Goal: Task Accomplishment & Management: Complete application form

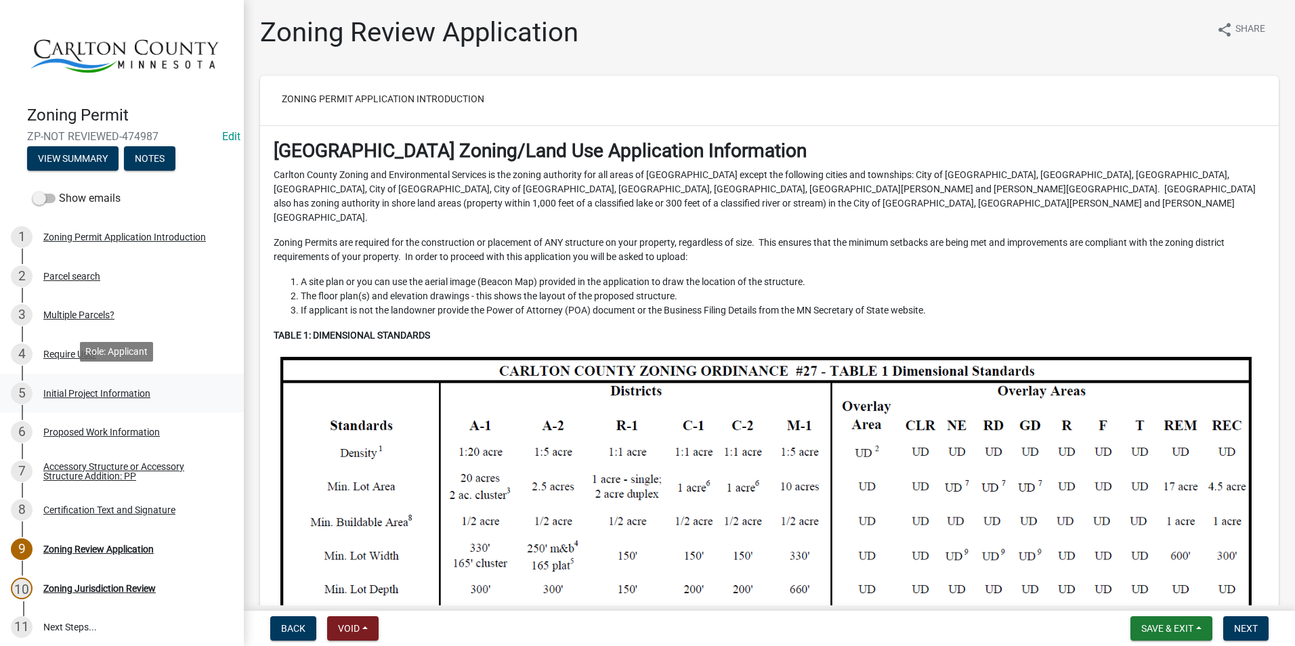
click at [84, 389] on div "Initial Project Information" at bounding box center [96, 393] width 107 height 9
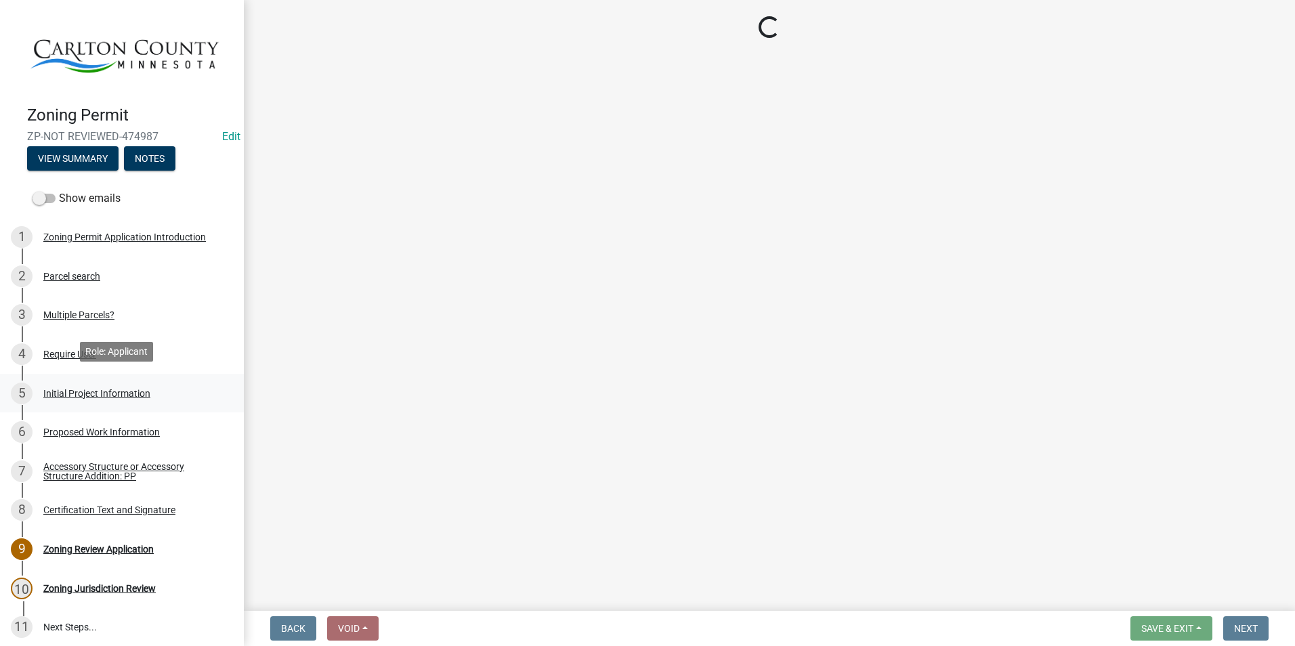
select select "33d21d3a-ebb3-419e-8315-ef7213d04586"
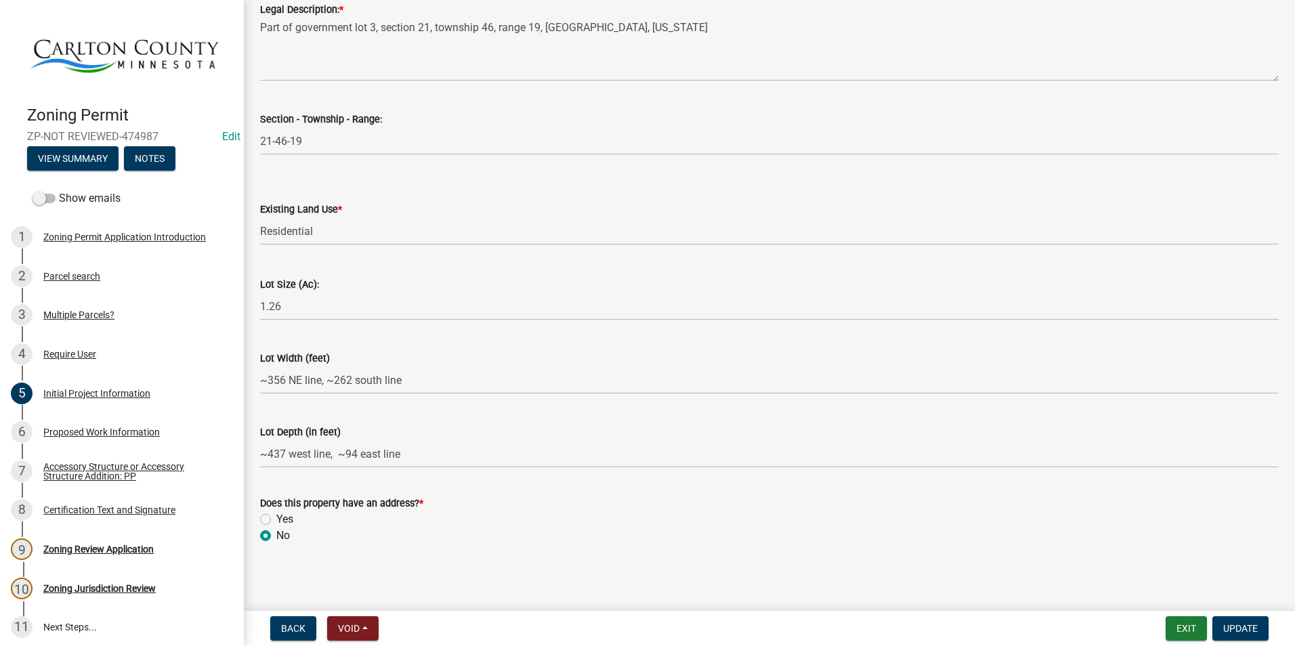
scroll to position [1707, 0]
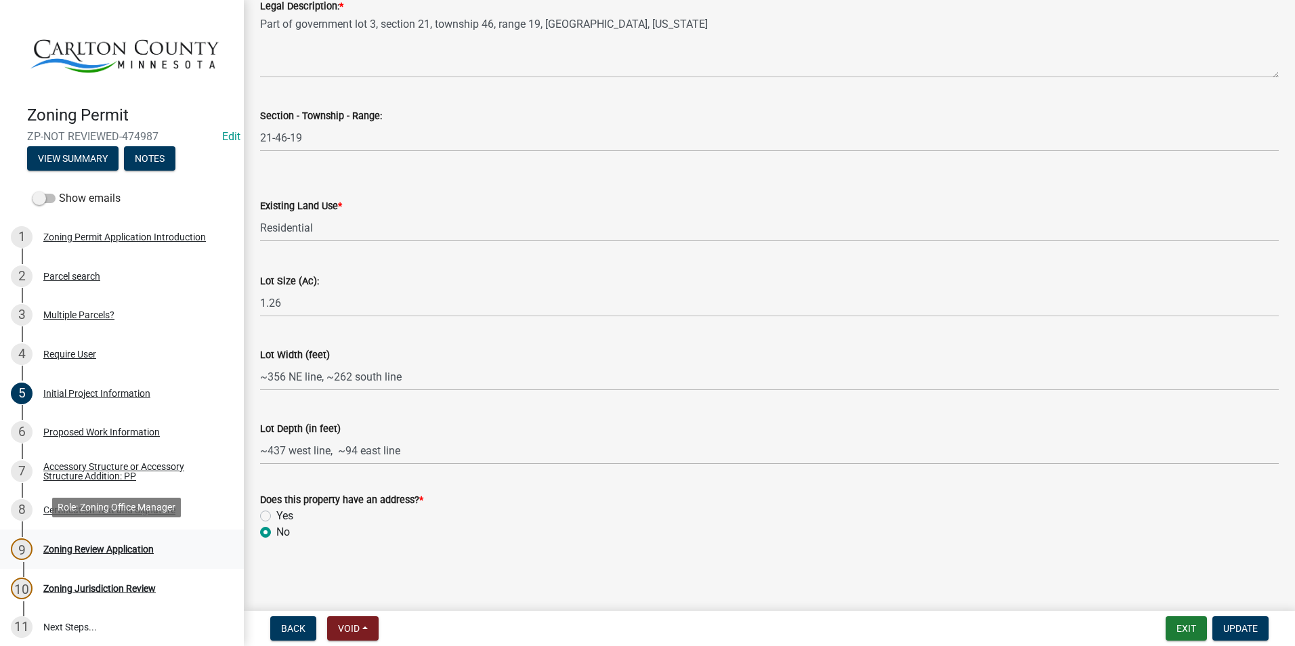
click at [131, 544] on div "Zoning Review Application" at bounding box center [98, 548] width 110 height 9
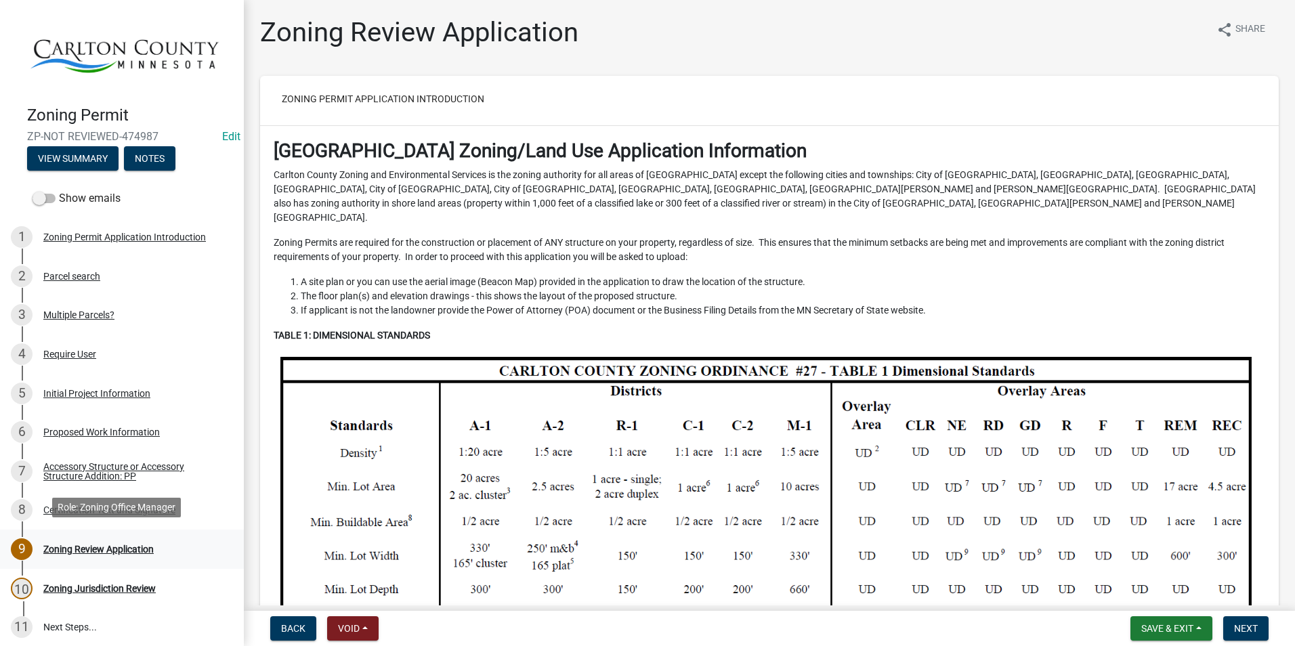
click at [131, 544] on div "Zoning Review Application" at bounding box center [98, 548] width 110 height 9
click at [1254, 632] on span "Next" at bounding box center [1246, 628] width 24 height 11
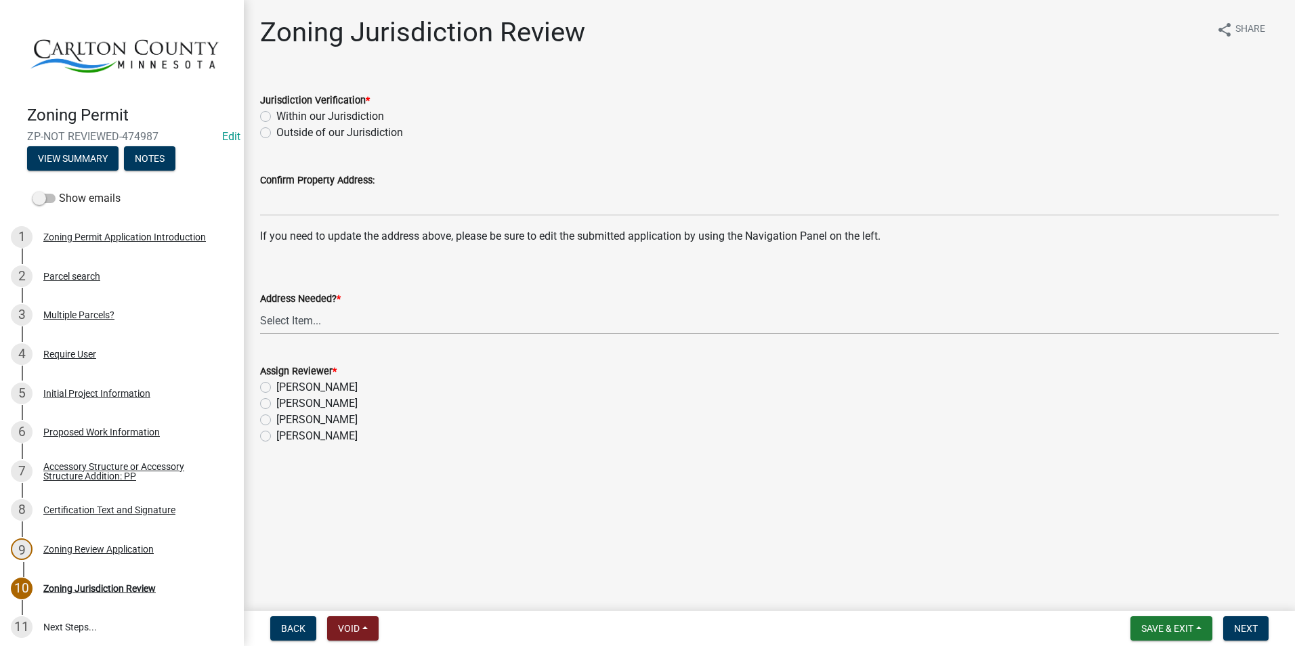
click at [276, 114] on label "Within our Jurisdiction" at bounding box center [330, 116] width 108 height 16
click at [276, 114] on input "Within our Jurisdiction" at bounding box center [280, 112] width 9 height 9
radio input "true"
click at [349, 320] on select "Select Item... Yes No" at bounding box center [769, 321] width 1019 height 28
click at [348, 318] on select "Select Item... Yes No" at bounding box center [769, 321] width 1019 height 28
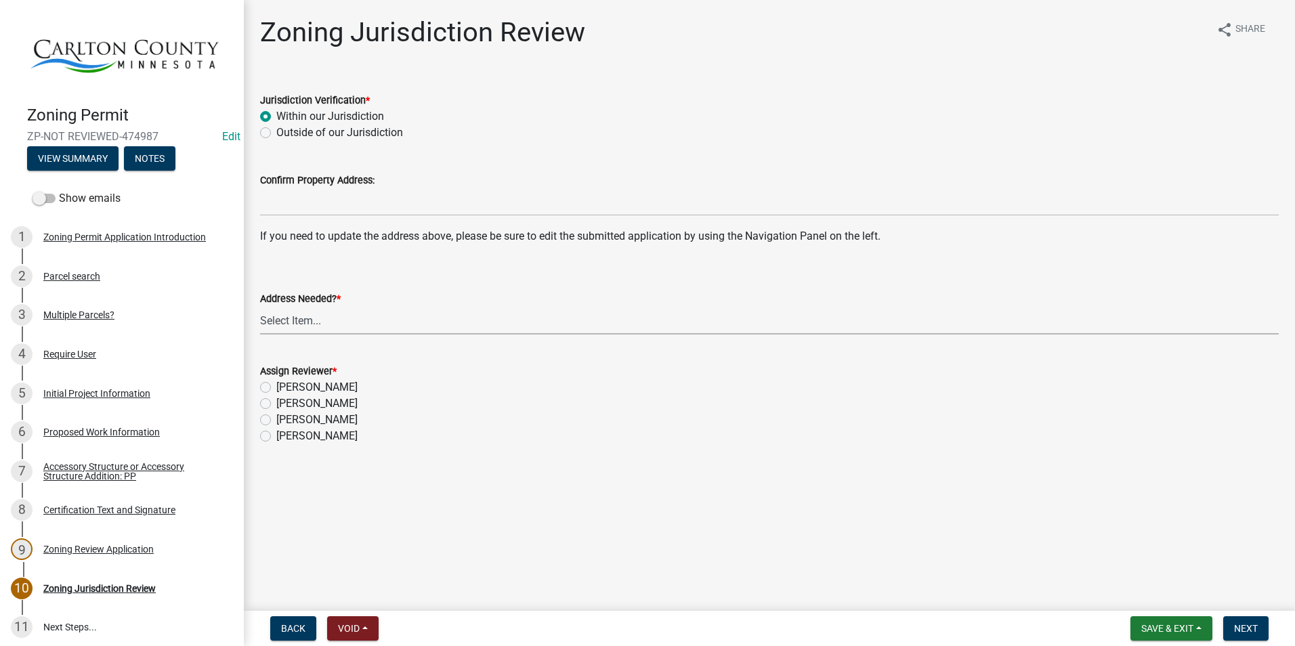
click at [344, 316] on select "Select Item... Yes No" at bounding box center [769, 321] width 1019 height 28
click at [260, 307] on select "Select Item... Yes No" at bounding box center [769, 321] width 1019 height 28
select select "9463c4a0-a671-4c40-af65-78f21d5a1cca"
click at [276, 401] on label "[PERSON_NAME]" at bounding box center [316, 403] width 81 height 16
click at [276, 401] on input "[PERSON_NAME]" at bounding box center [280, 399] width 9 height 9
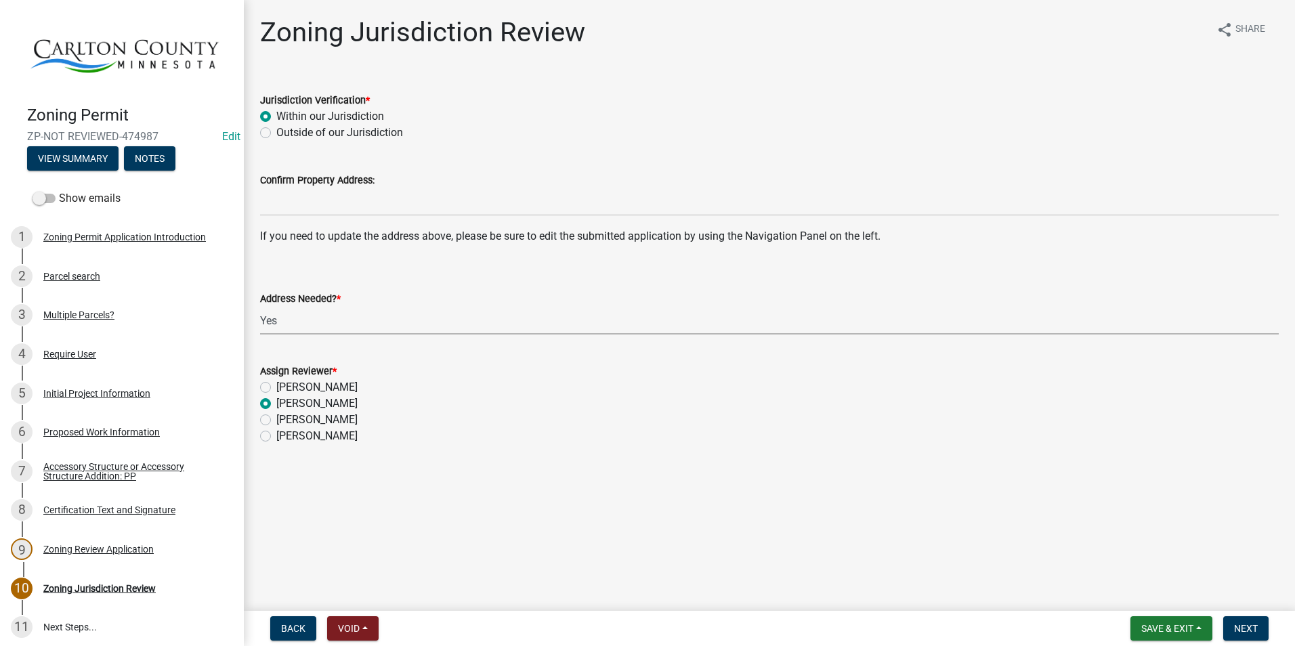
radio input "true"
click at [1254, 623] on span "Next" at bounding box center [1246, 628] width 24 height 11
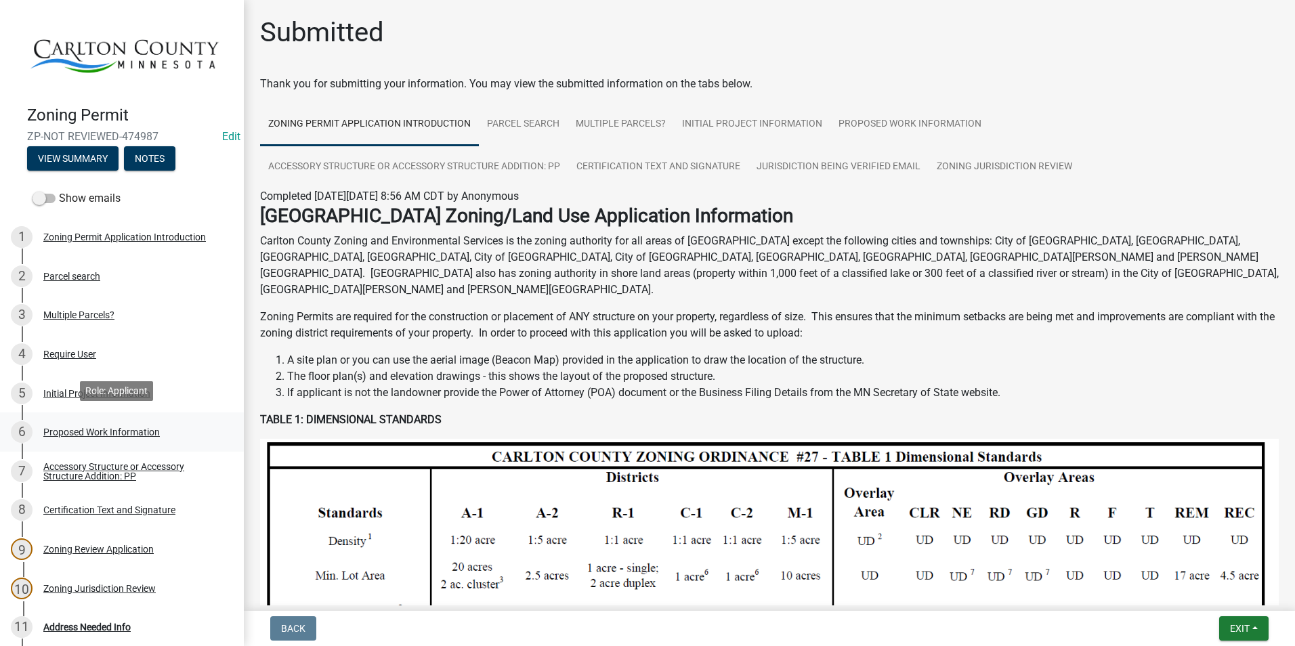
click at [95, 427] on div "Proposed Work Information" at bounding box center [101, 431] width 116 height 9
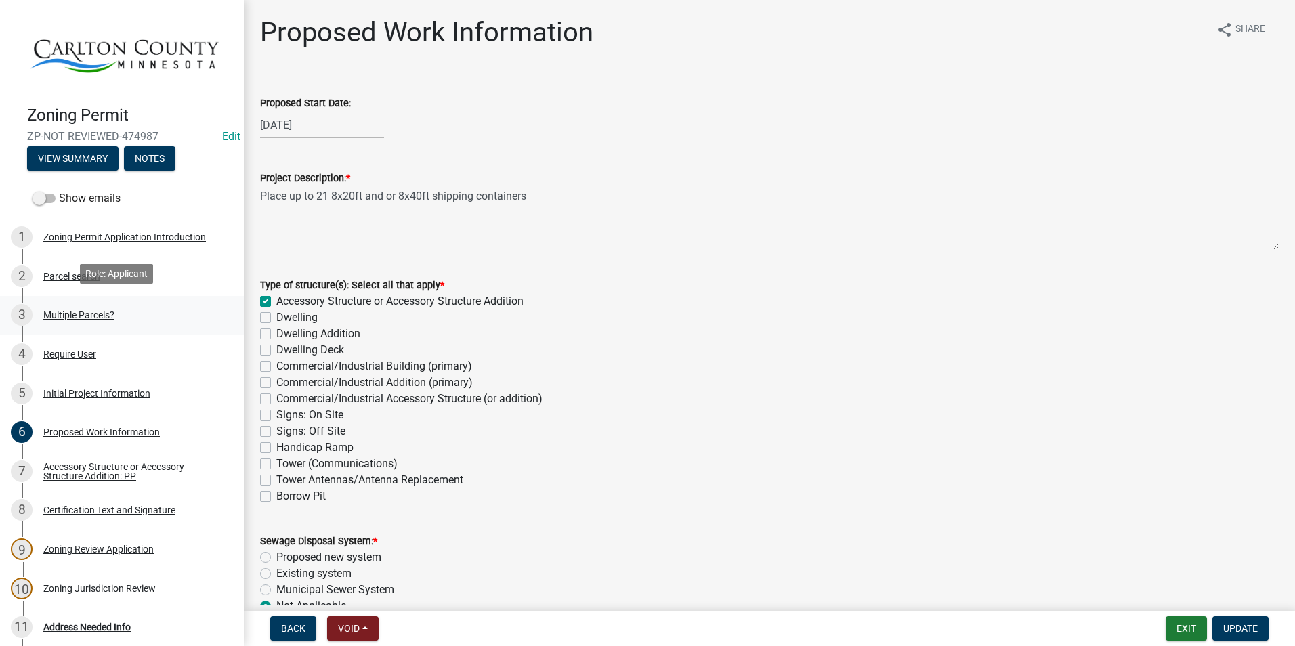
click at [70, 310] on div "Multiple Parcels?" at bounding box center [78, 314] width 71 height 9
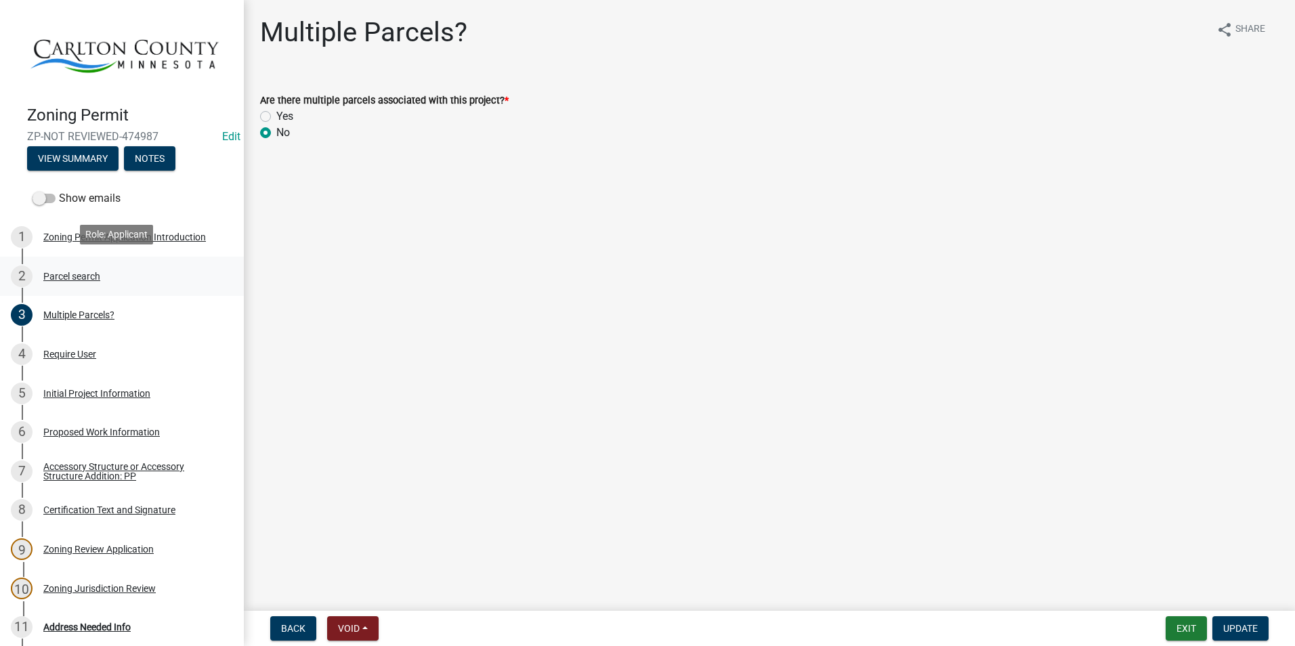
click at [58, 272] on div "Parcel search" at bounding box center [71, 276] width 57 height 9
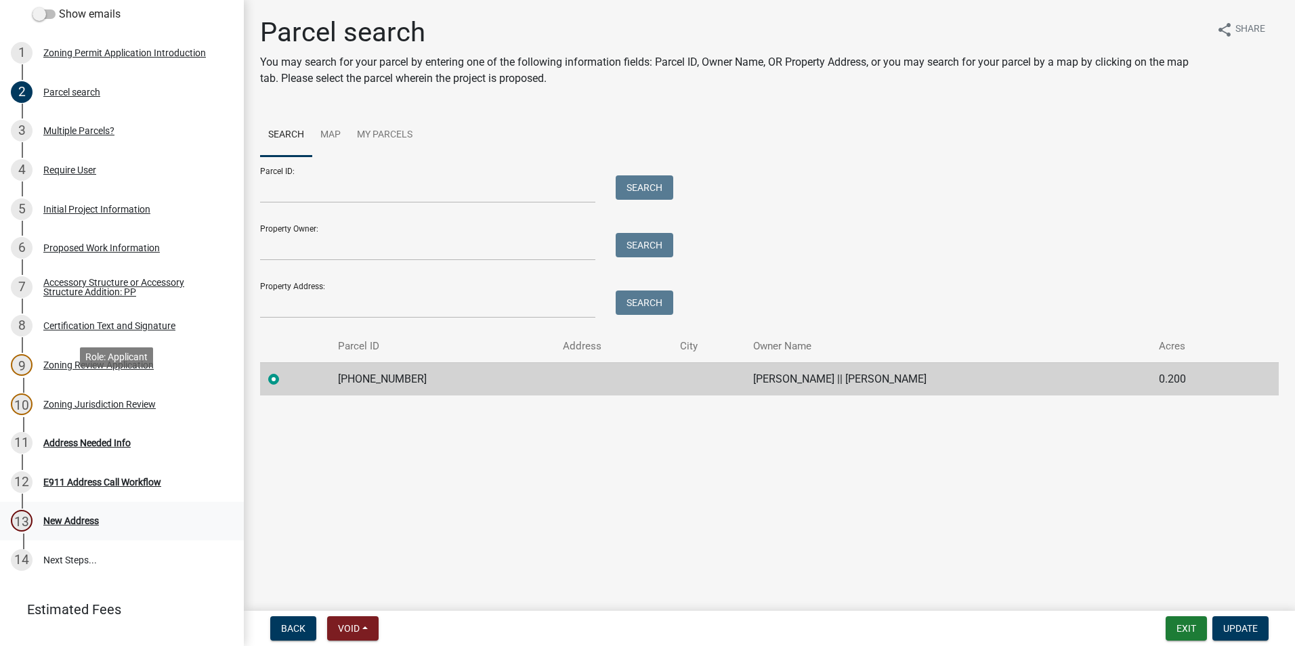
scroll to position [203, 0]
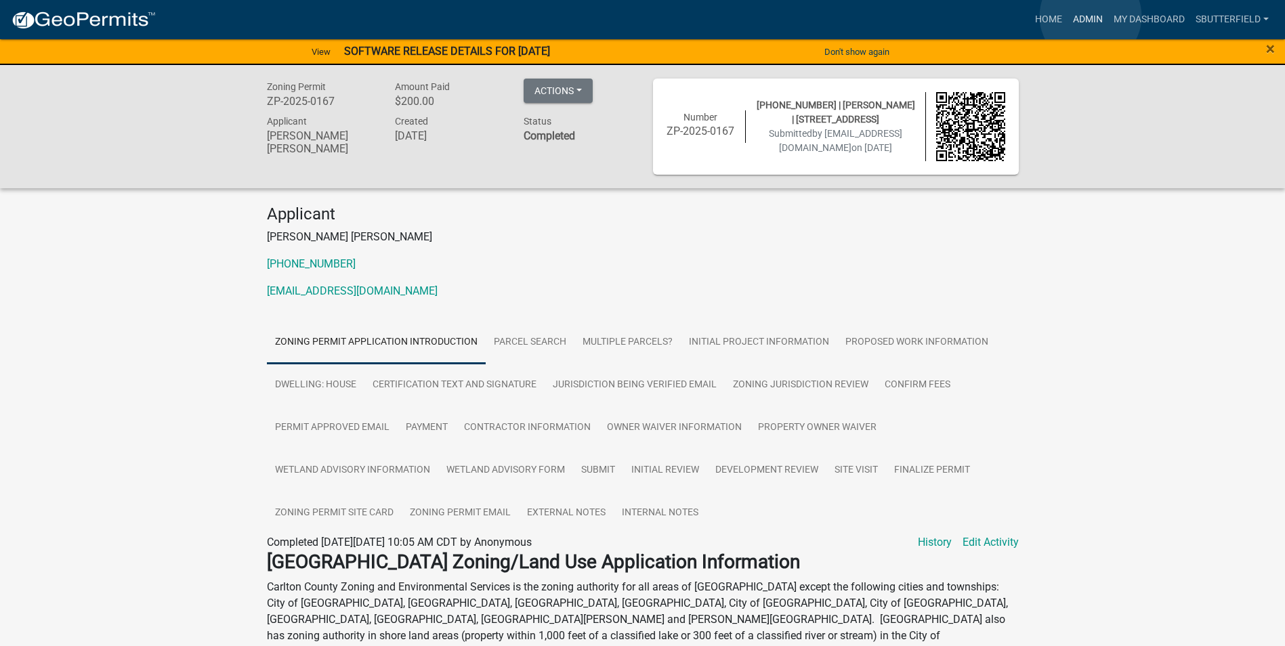
click at [1090, 16] on link "Admin" at bounding box center [1087, 20] width 41 height 26
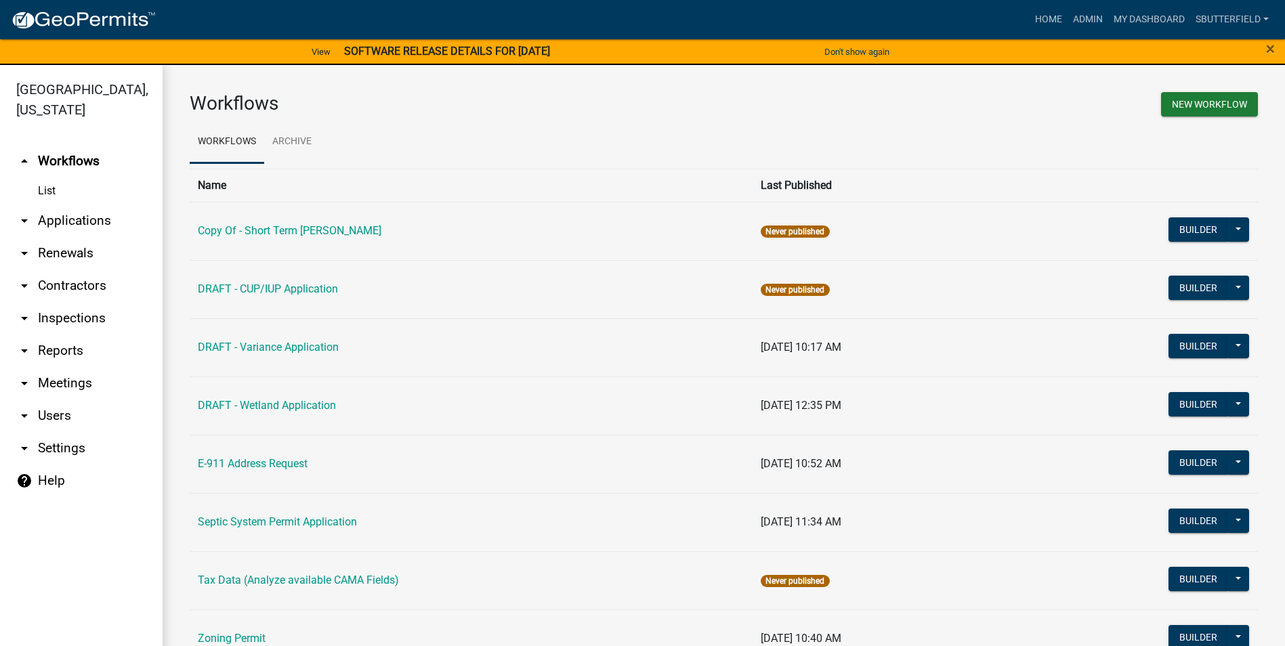
click at [28, 219] on icon "arrow_drop_down" at bounding box center [24, 221] width 16 height 16
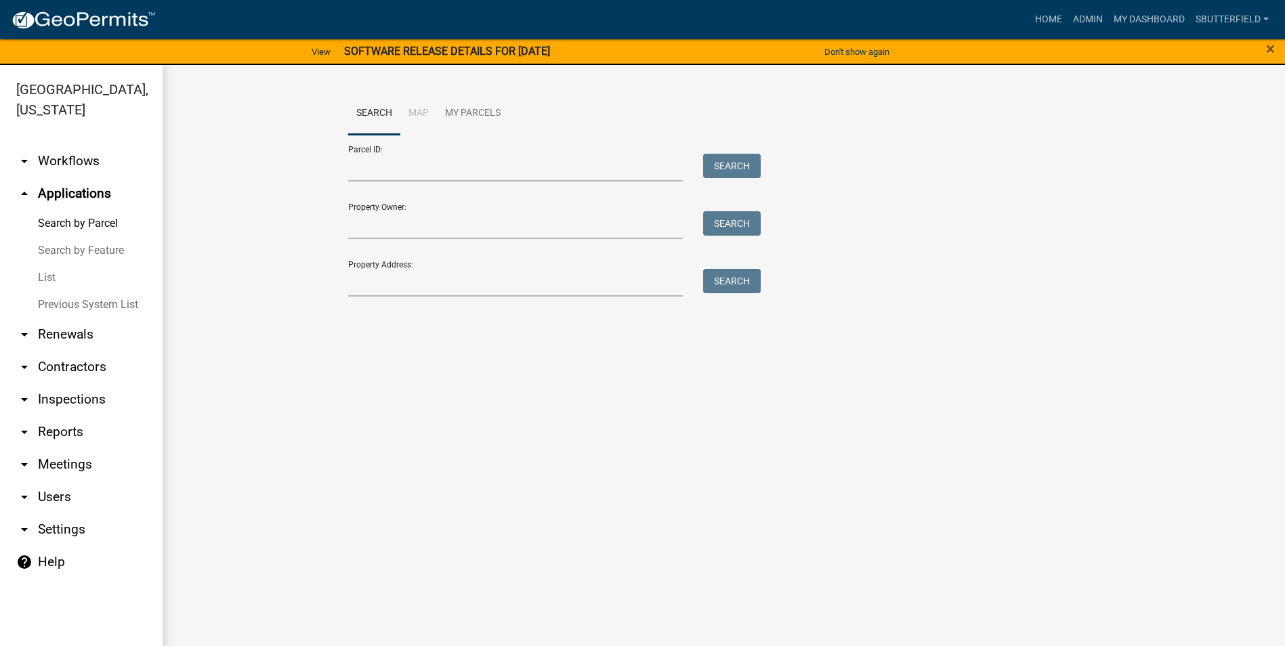
click at [49, 279] on link "List" at bounding box center [81, 277] width 163 height 27
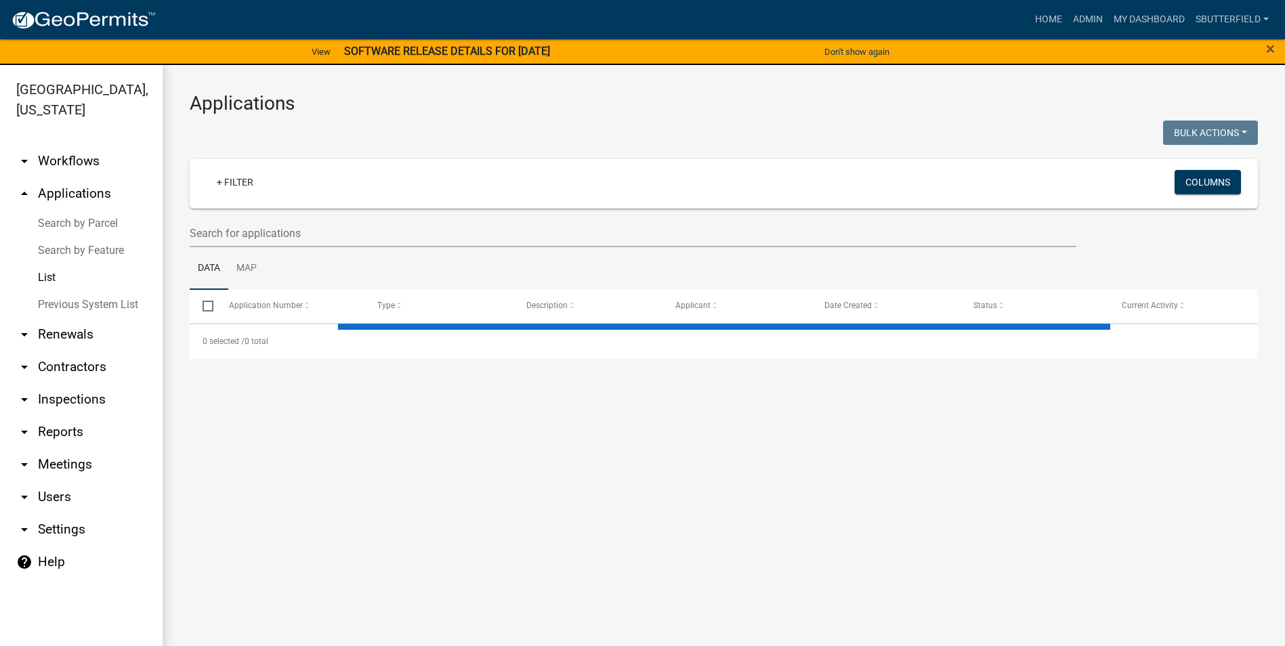
select select "1: 25"
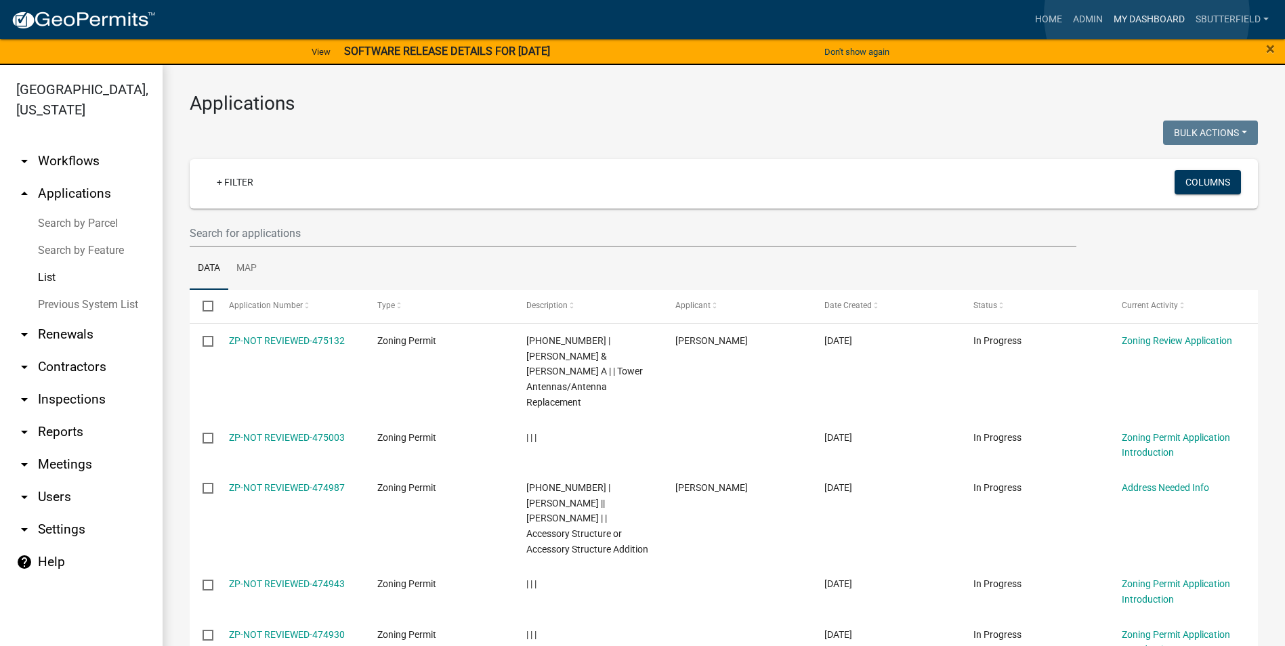
click at [1147, 14] on link "My Dashboard" at bounding box center [1149, 20] width 82 height 26
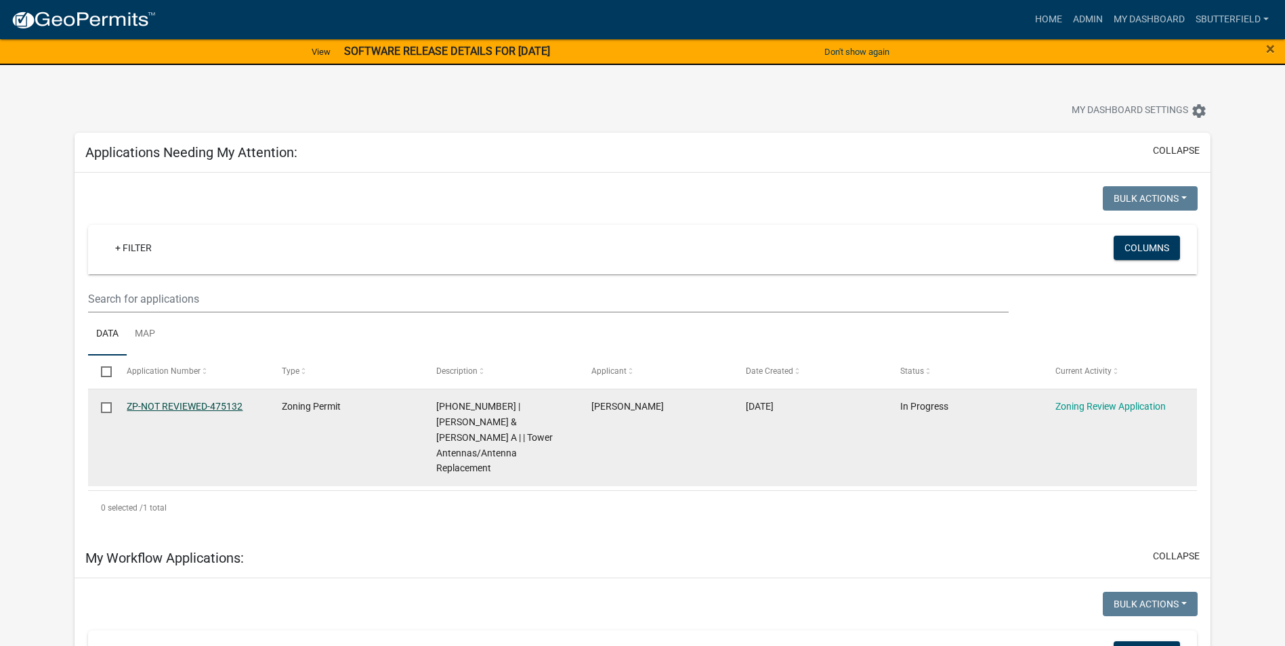
click at [197, 405] on link "ZP-NOT REVIEWED-475132" at bounding box center [185, 406] width 116 height 11
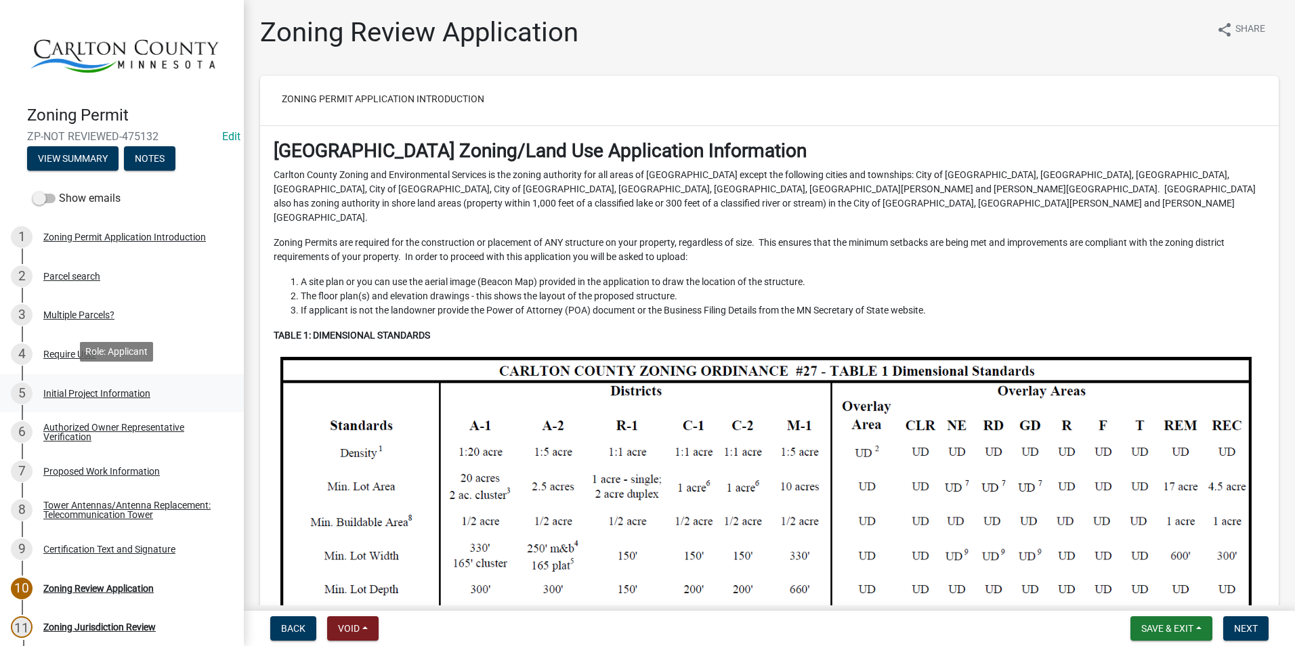
click at [100, 383] on div "5 Initial Project Information" at bounding box center [116, 394] width 211 height 22
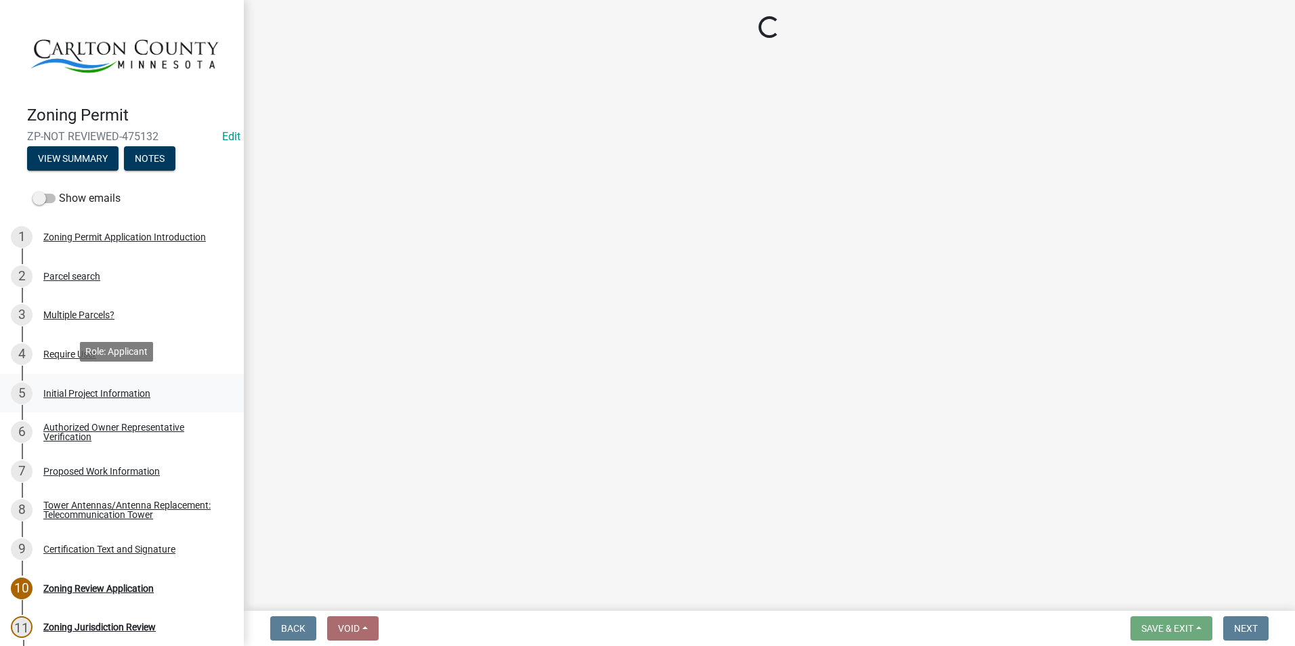
select select "9b442bb4-a0b4-4a0c-aab0-dfe7fca116e4"
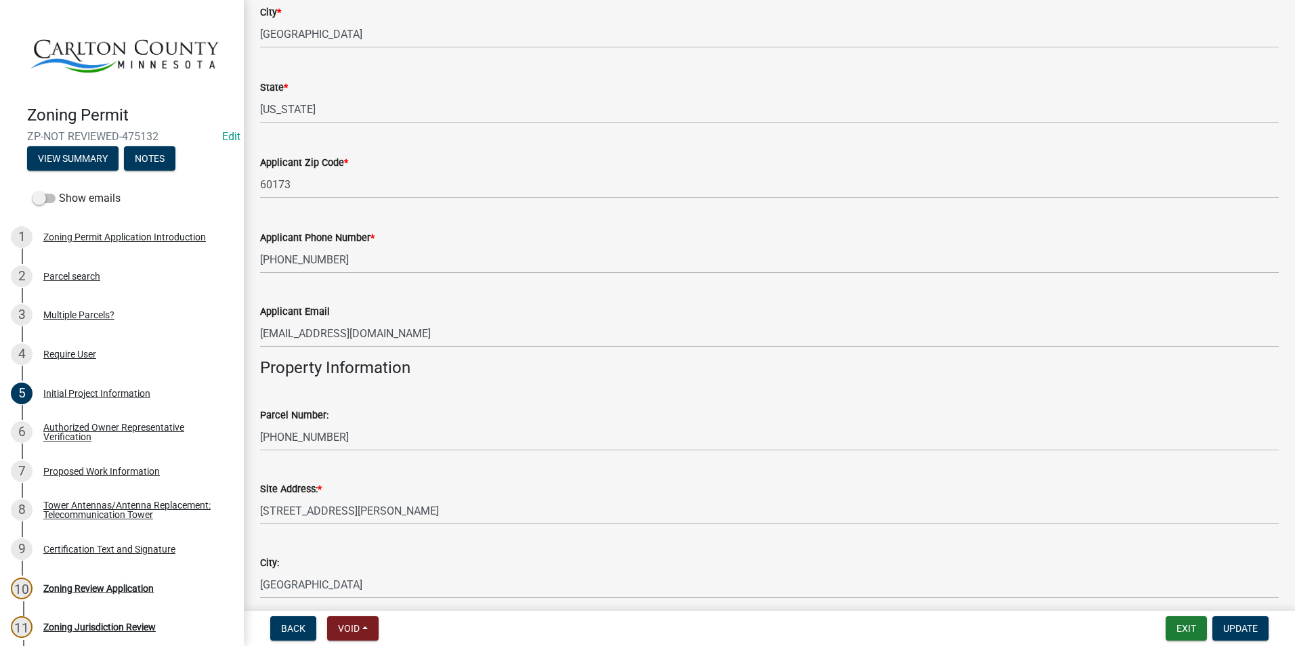
scroll to position [948, 0]
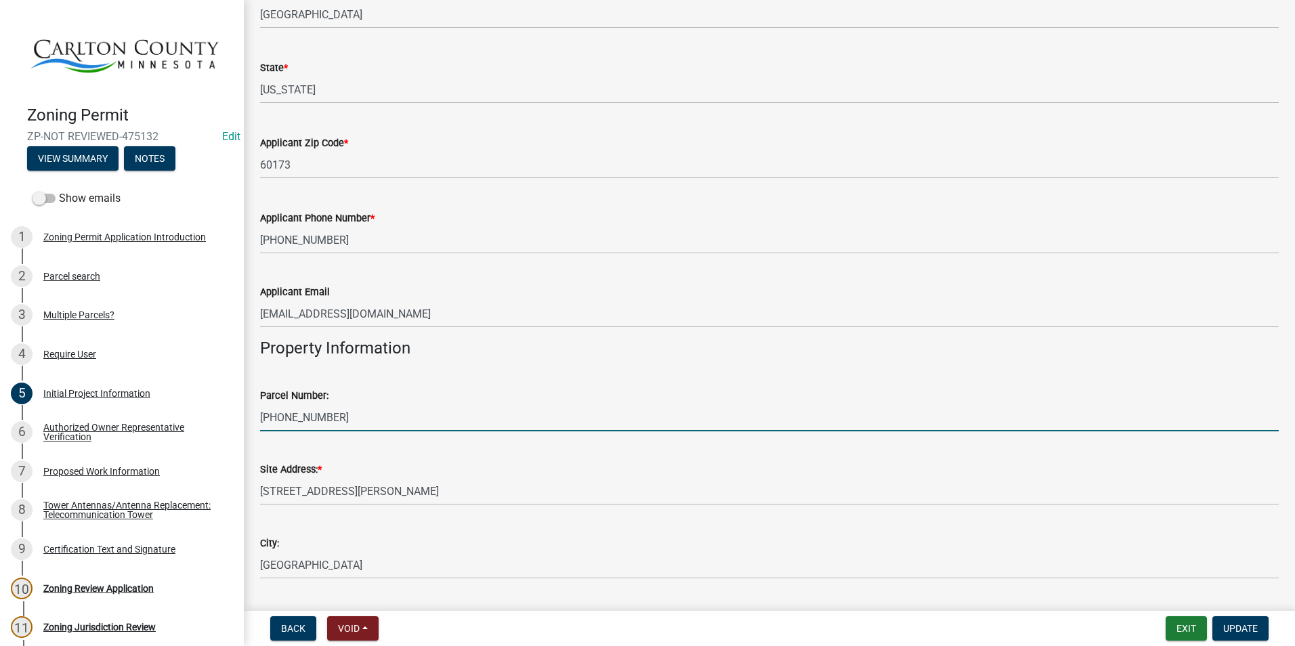
drag, startPoint x: 324, startPoint y: 417, endPoint x: 244, endPoint y: 421, distance: 80.0
click at [244, 421] on div "Initial Project Information share Share Applicant Is * Contractor Authorized Ag…" at bounding box center [769, 196] width 1051 height 2256
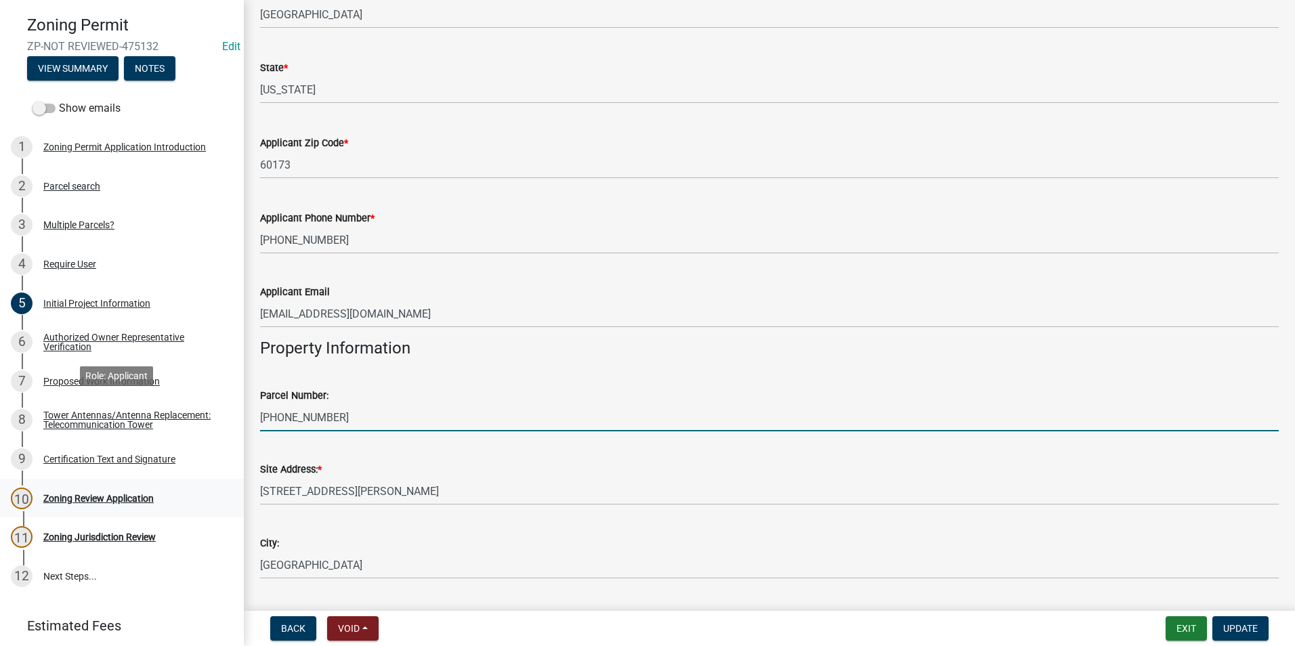
scroll to position [131, 0]
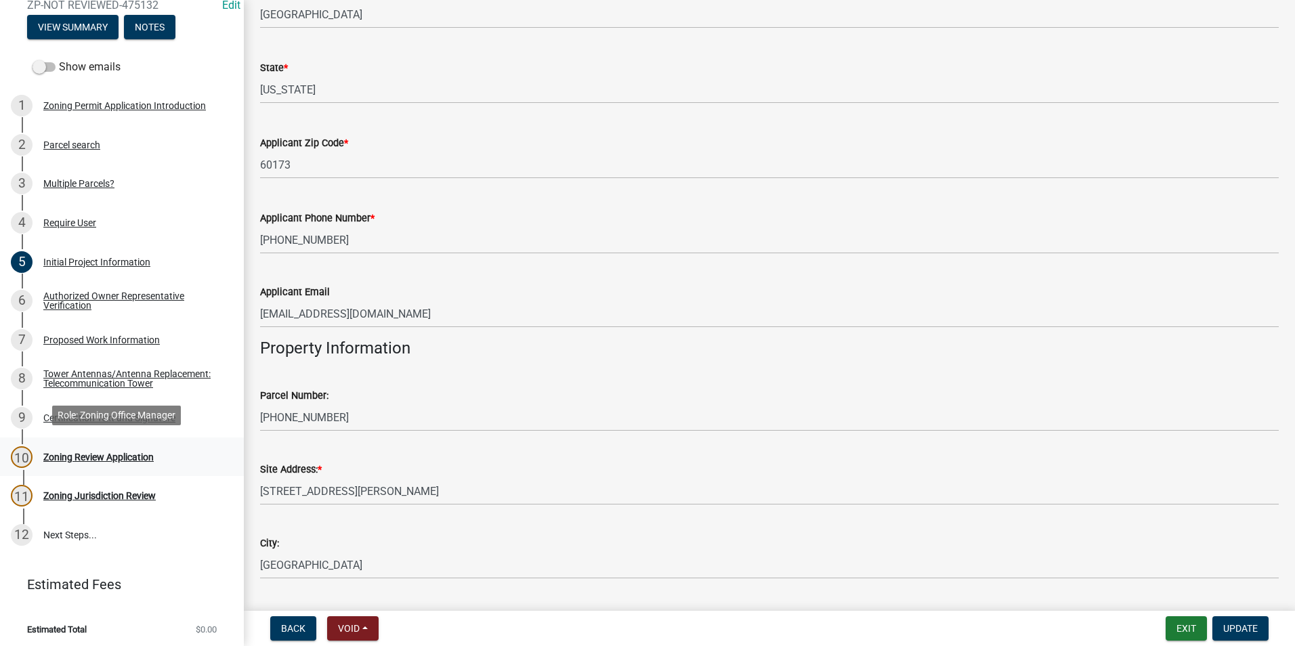
click at [133, 452] on div "Zoning Review Application" at bounding box center [98, 456] width 110 height 9
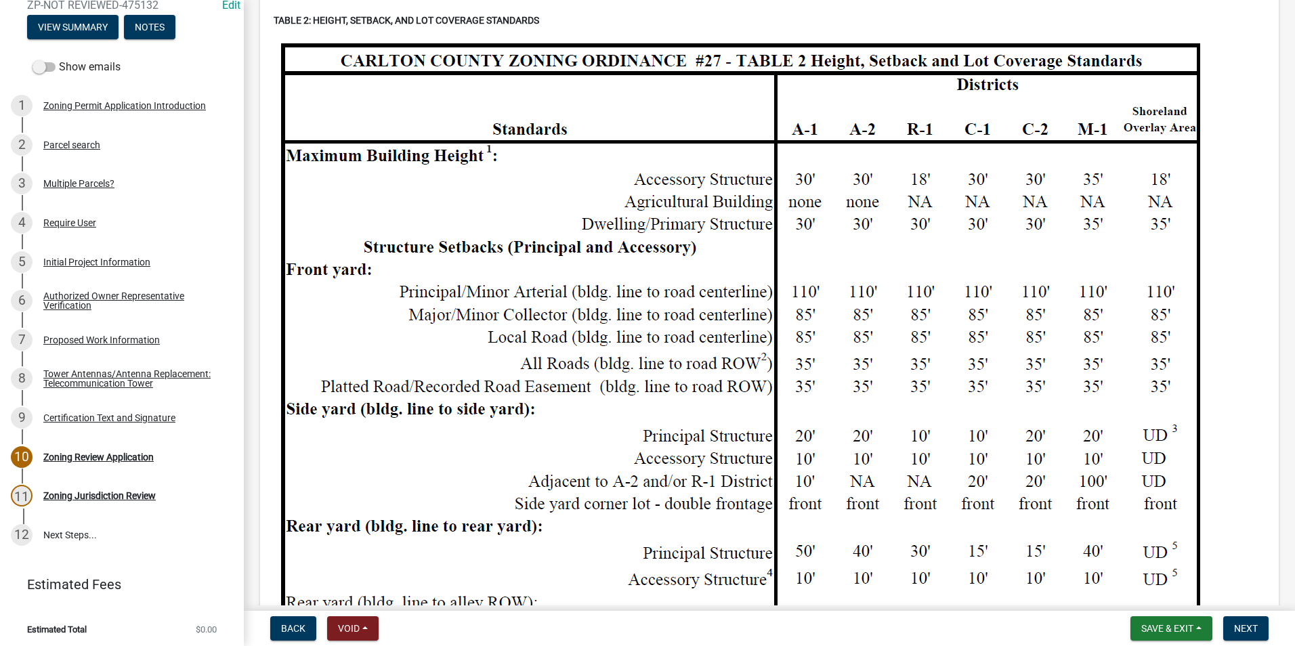
scroll to position [1354, 0]
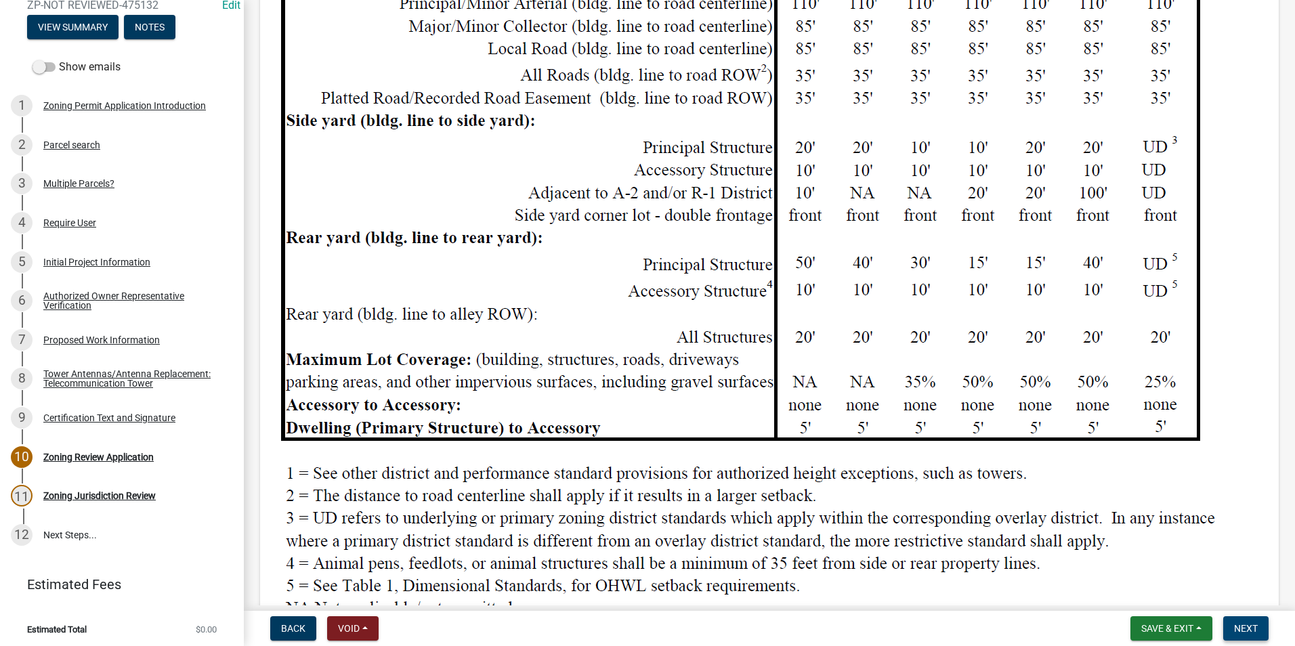
click at [1256, 628] on span "Next" at bounding box center [1246, 628] width 24 height 11
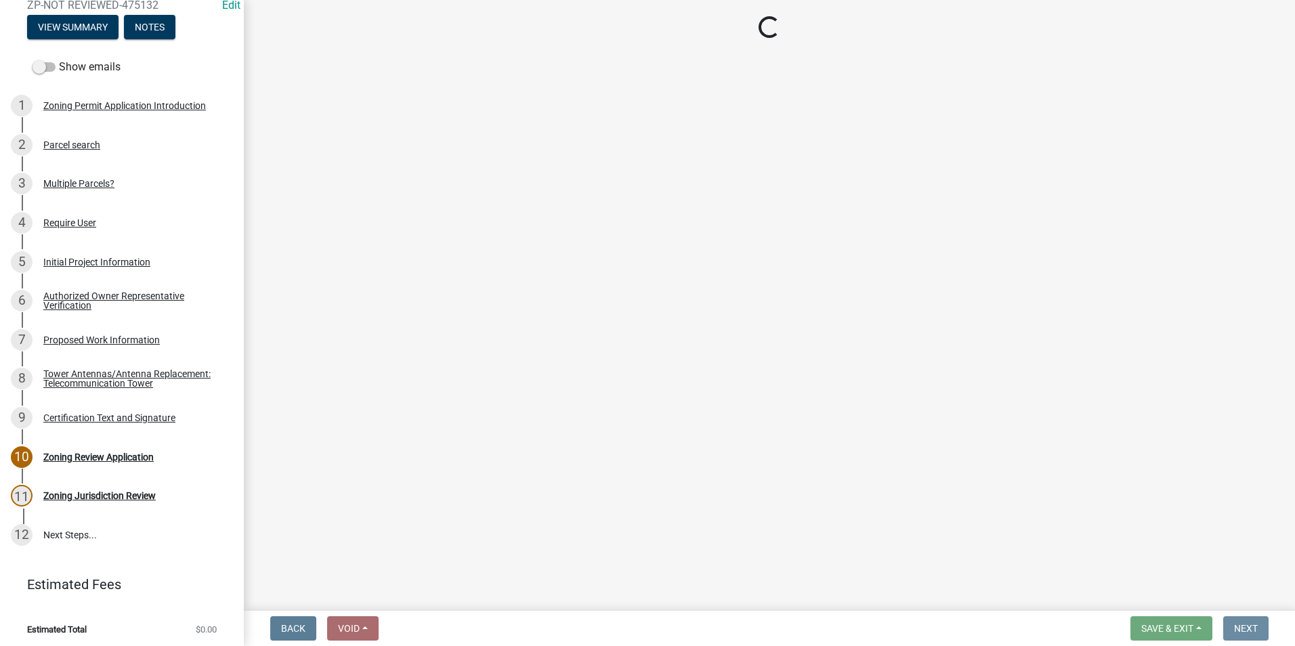
scroll to position [0, 0]
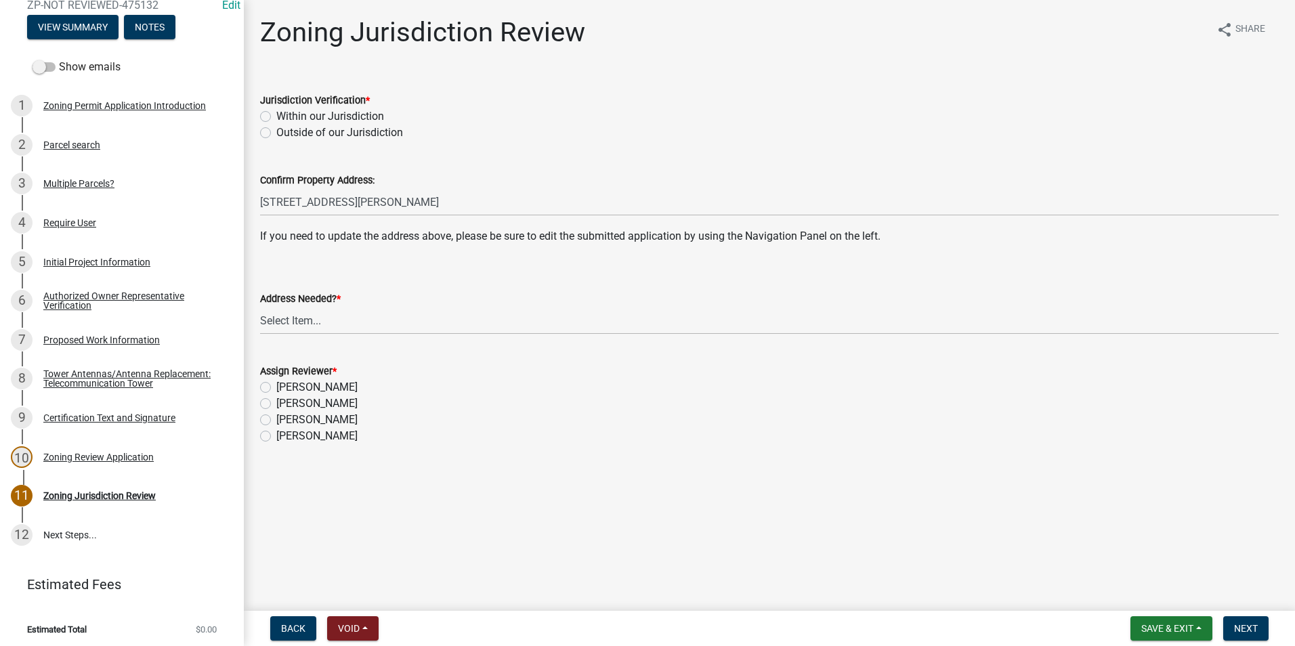
click at [276, 118] on label "Within our Jurisdiction" at bounding box center [330, 116] width 108 height 16
click at [276, 117] on input "Within our Jurisdiction" at bounding box center [280, 112] width 9 height 9
radio input "true"
click at [306, 315] on select "Select Item... Yes No" at bounding box center [769, 321] width 1019 height 28
click at [260, 307] on select "Select Item... Yes No" at bounding box center [769, 321] width 1019 height 28
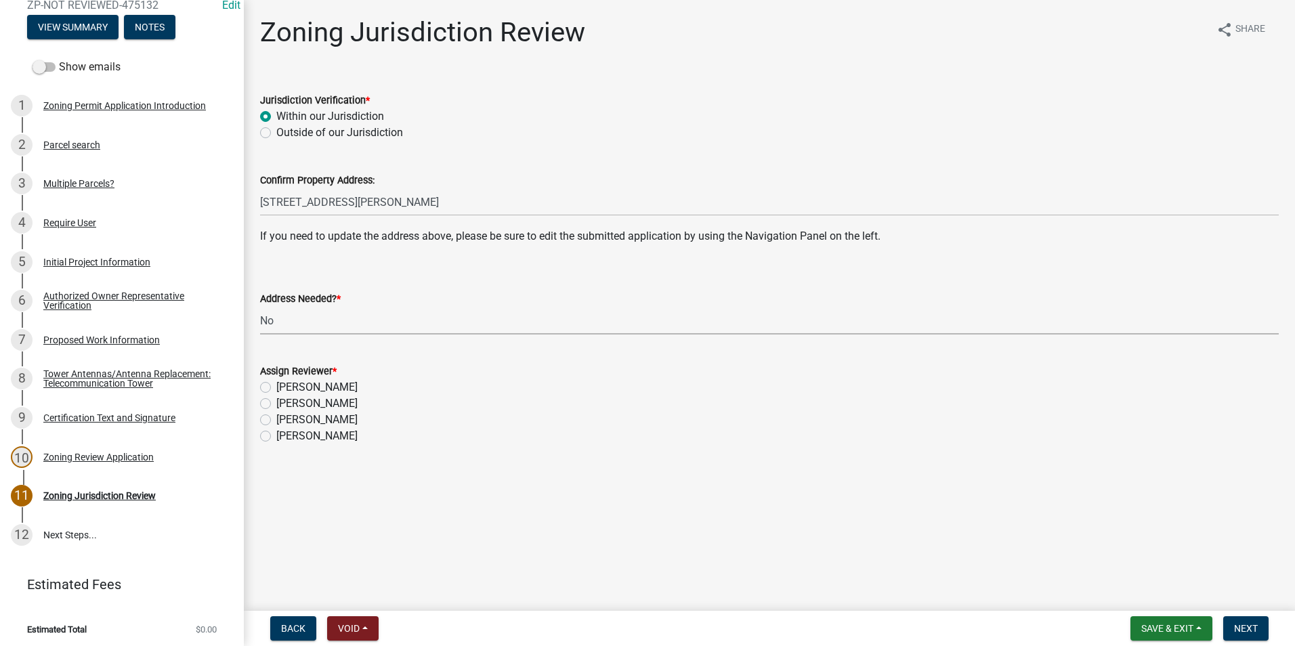
select select "aade736b-b8ba-42e5-ae4c-e00a265c1909"
click at [276, 400] on label "[PERSON_NAME]" at bounding box center [316, 403] width 81 height 16
click at [276, 400] on input "[PERSON_NAME]" at bounding box center [280, 399] width 9 height 9
radio input "true"
click at [1245, 626] on span "Next" at bounding box center [1246, 628] width 24 height 11
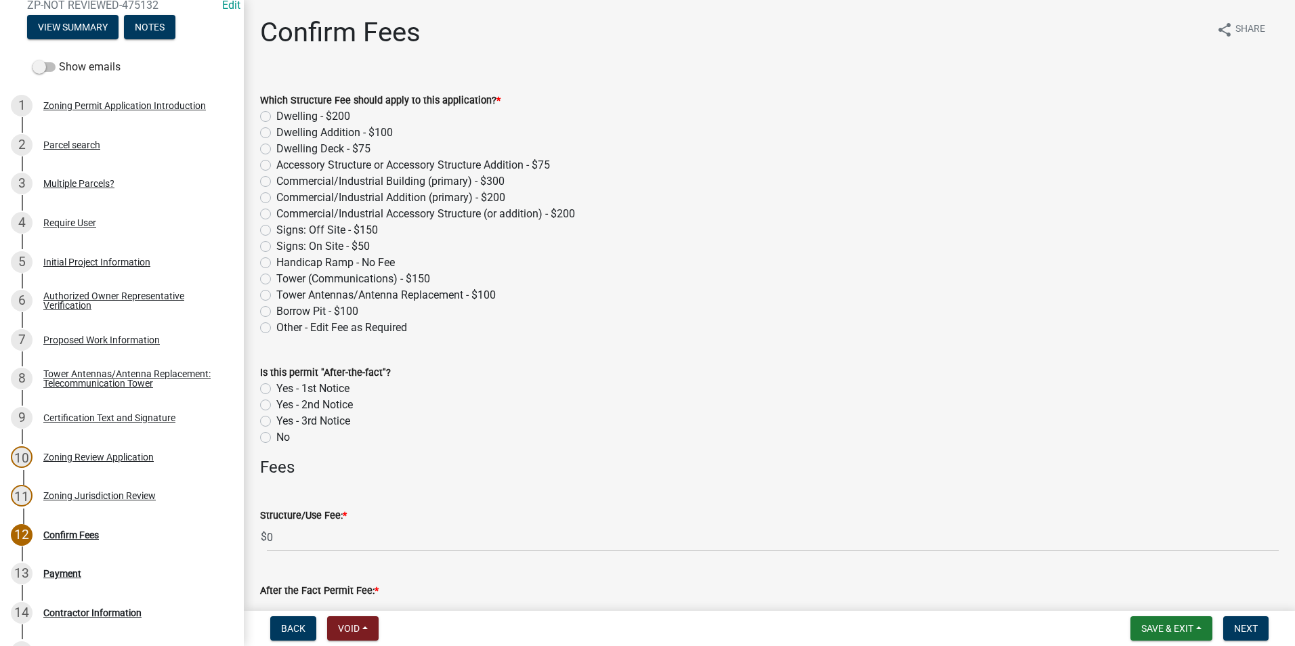
click at [276, 290] on label "Tower Antennas/Antenna Replacement - $100" at bounding box center [385, 295] width 219 height 16
click at [276, 290] on input "Tower Antennas/Antenna Replacement - $100" at bounding box center [280, 291] width 9 height 9
radio input "true"
click at [1253, 620] on button "Next" at bounding box center [1245, 628] width 45 height 24
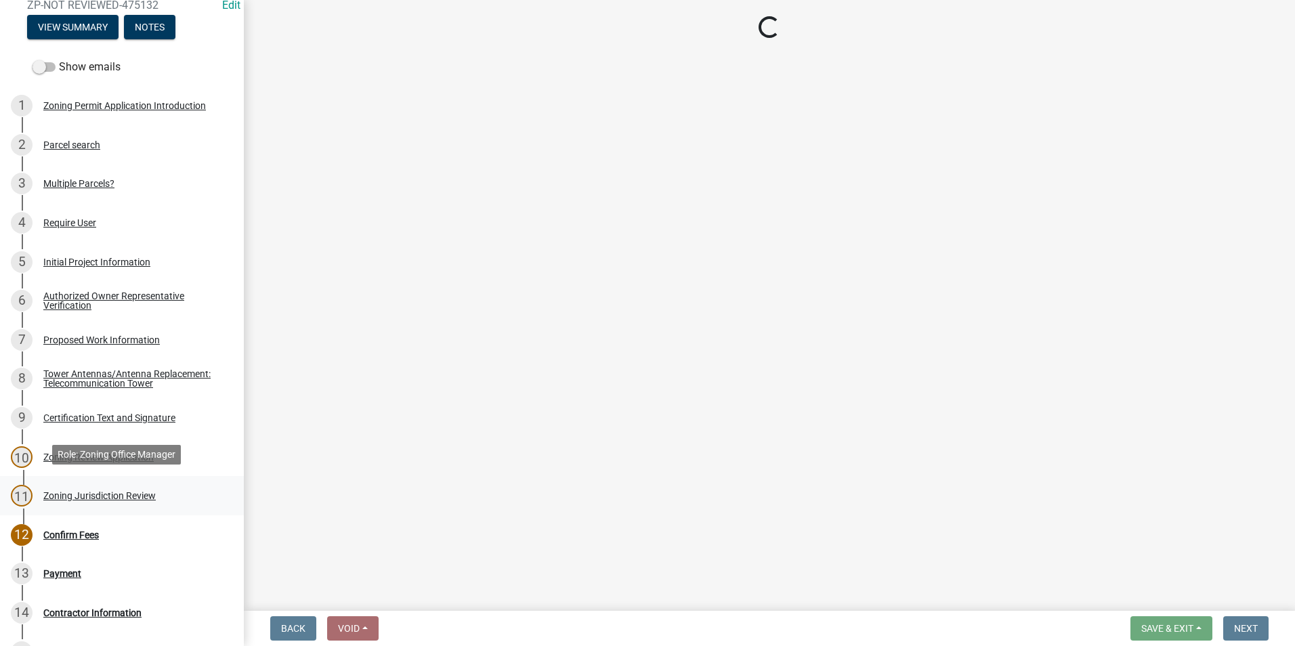
click at [100, 491] on div "Zoning Jurisdiction Review" at bounding box center [99, 495] width 112 height 9
click at [70, 530] on div "Confirm Fees" at bounding box center [71, 534] width 56 height 9
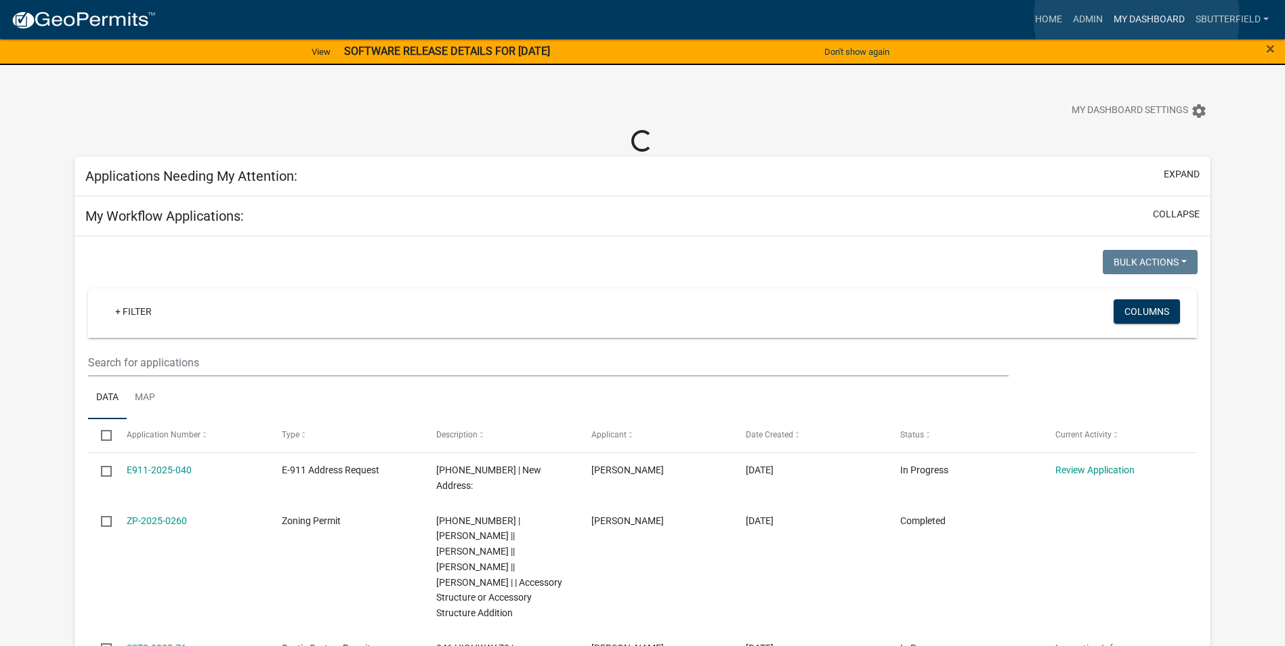
click at [1136, 18] on link "My Dashboard" at bounding box center [1149, 20] width 82 height 26
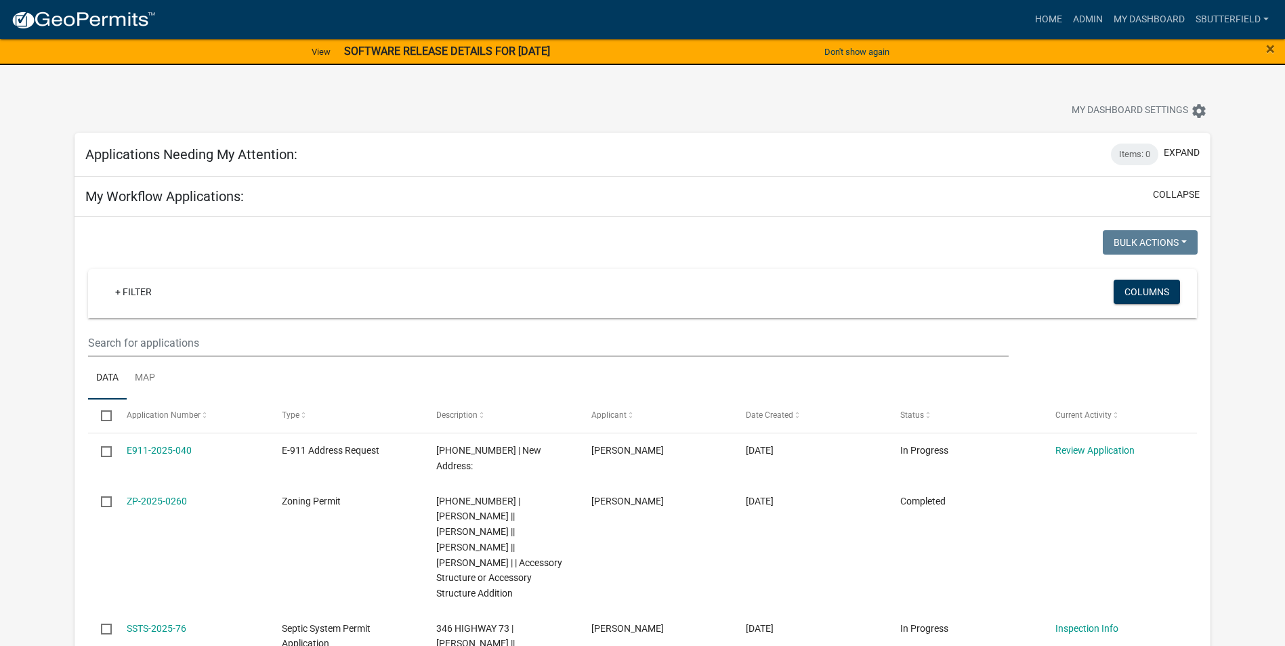
click at [1153, 189] on div "collapse" at bounding box center [1173, 197] width 52 height 18
click at [1165, 192] on button "collapse" at bounding box center [1176, 195] width 47 height 14
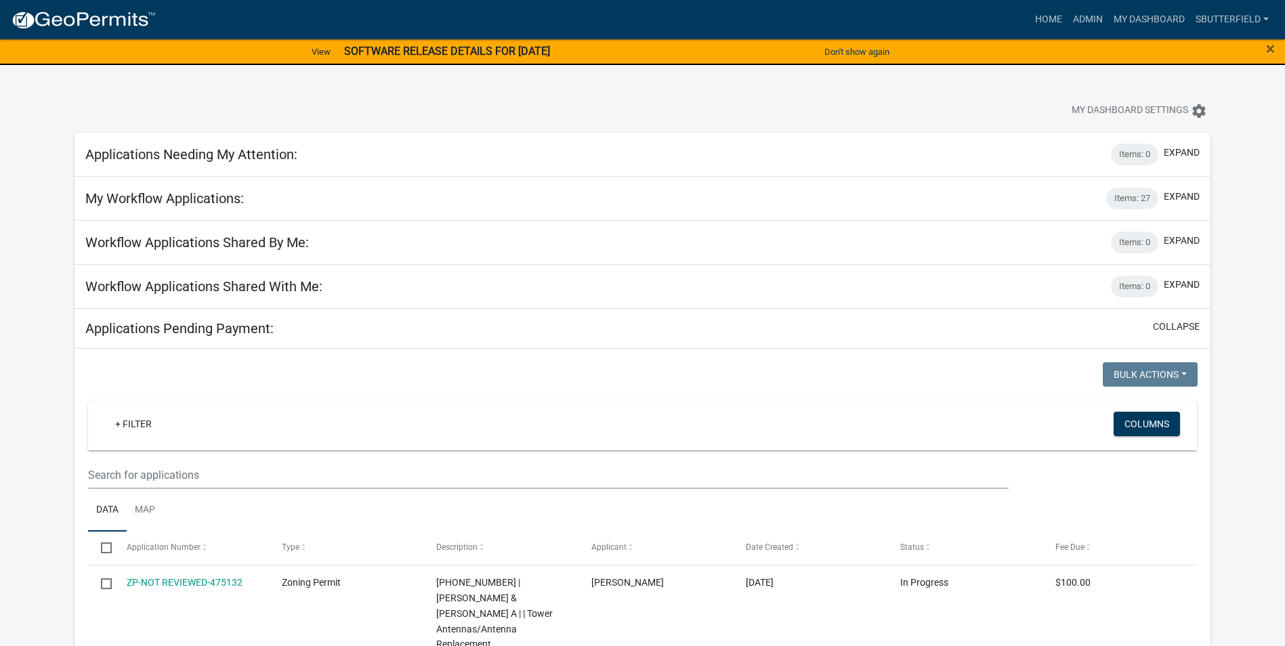
click at [198, 202] on h5 "My Workflow Applications:" at bounding box center [164, 198] width 158 height 16
click at [1136, 194] on div "Items: 27" at bounding box center [1132, 199] width 52 height 22
click at [266, 152] on h5 "Applications Needing My Attention:" at bounding box center [191, 154] width 212 height 16
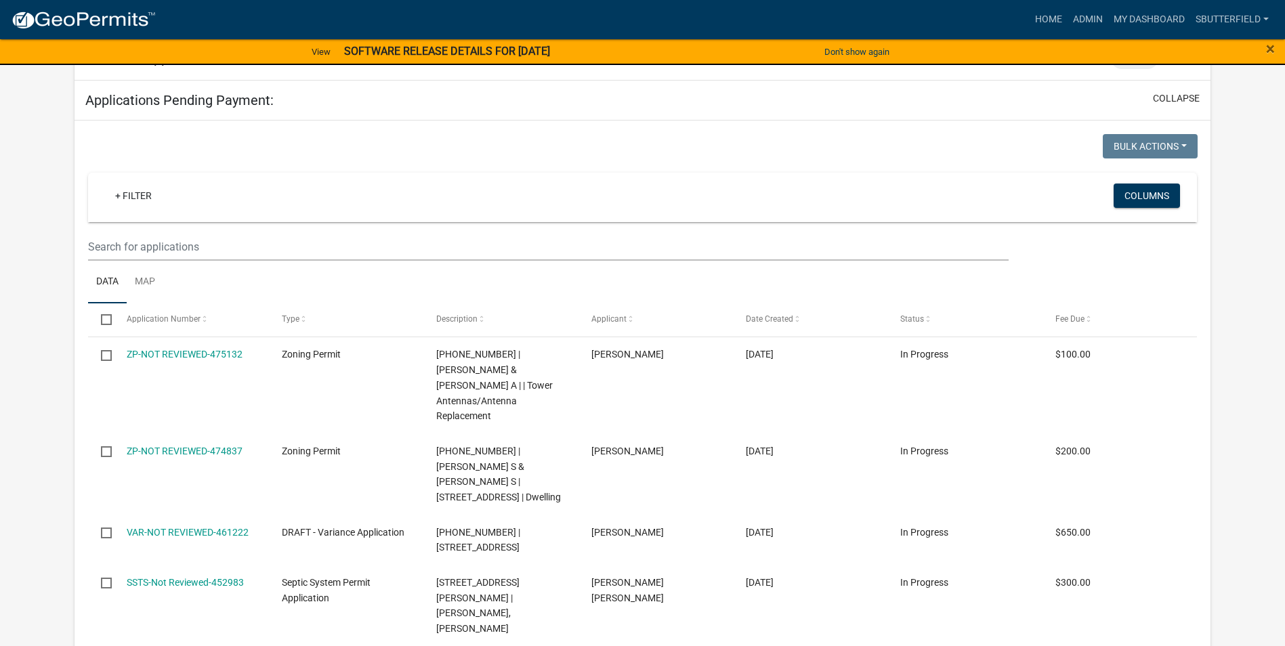
scroll to position [271, 0]
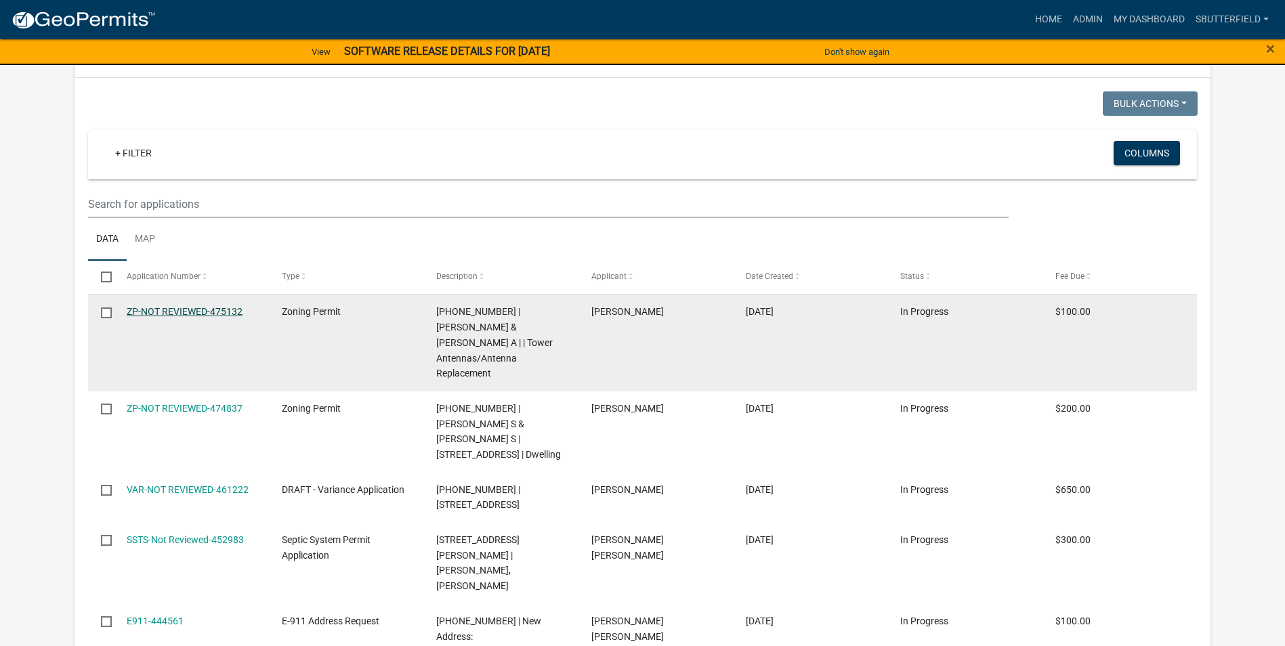
click at [184, 307] on link "ZP-NOT REVIEWED-475132" at bounding box center [185, 311] width 116 height 11
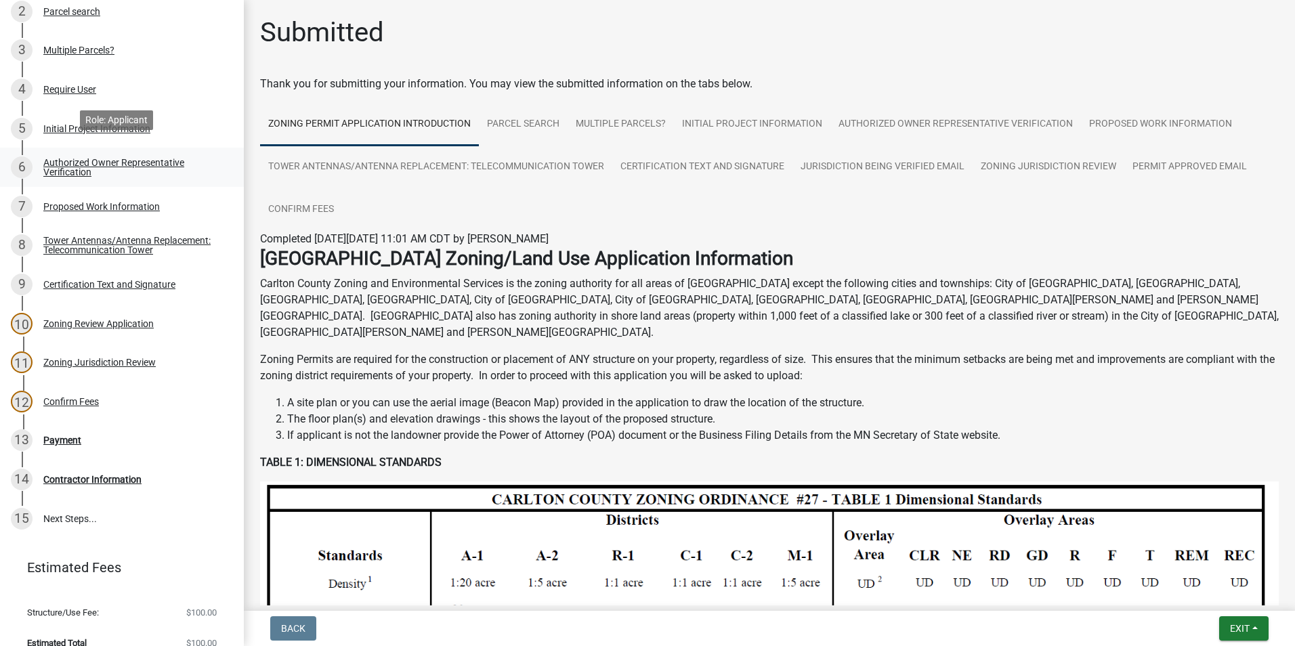
scroll to position [271, 0]
